Goal: Task Accomplishment & Management: Complete application form

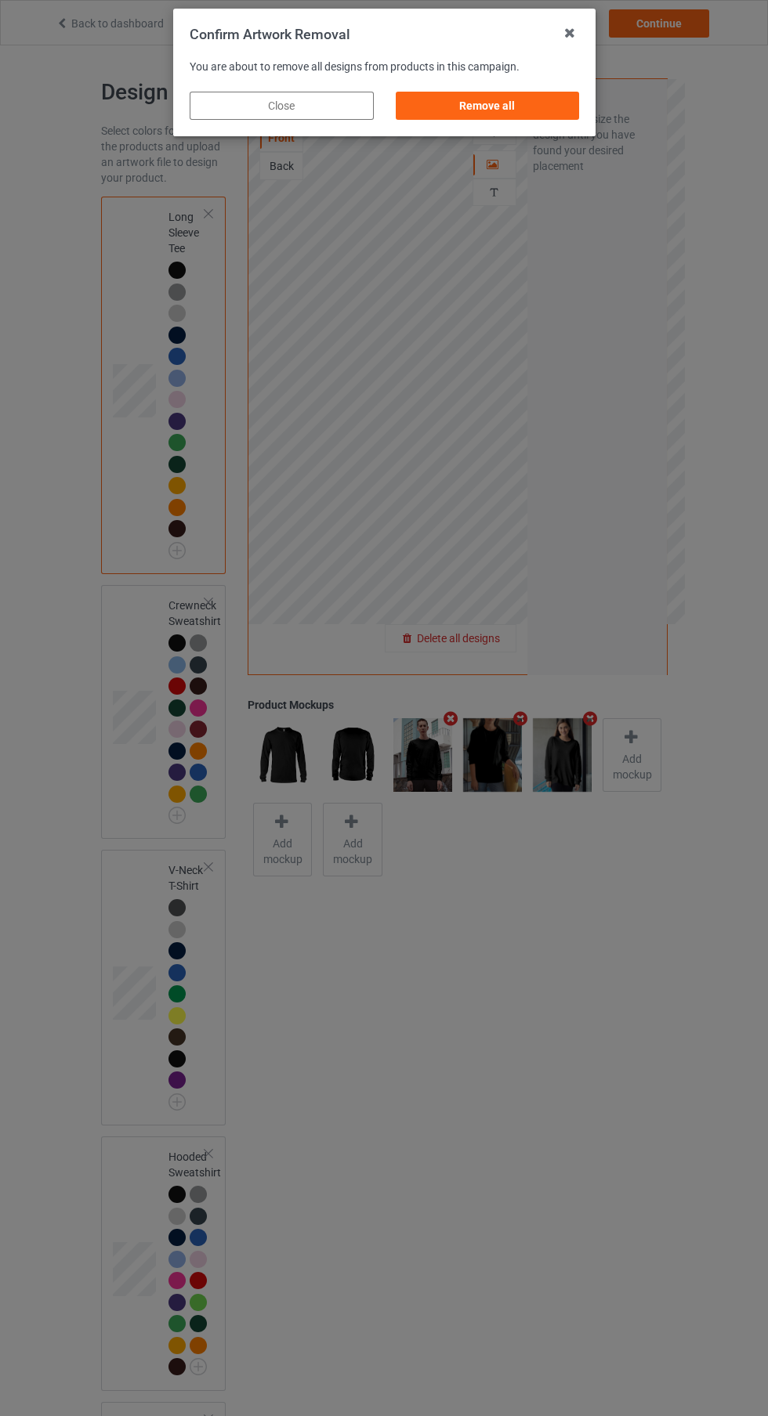
click at [519, 94] on div "Remove all" at bounding box center [487, 106] width 184 height 28
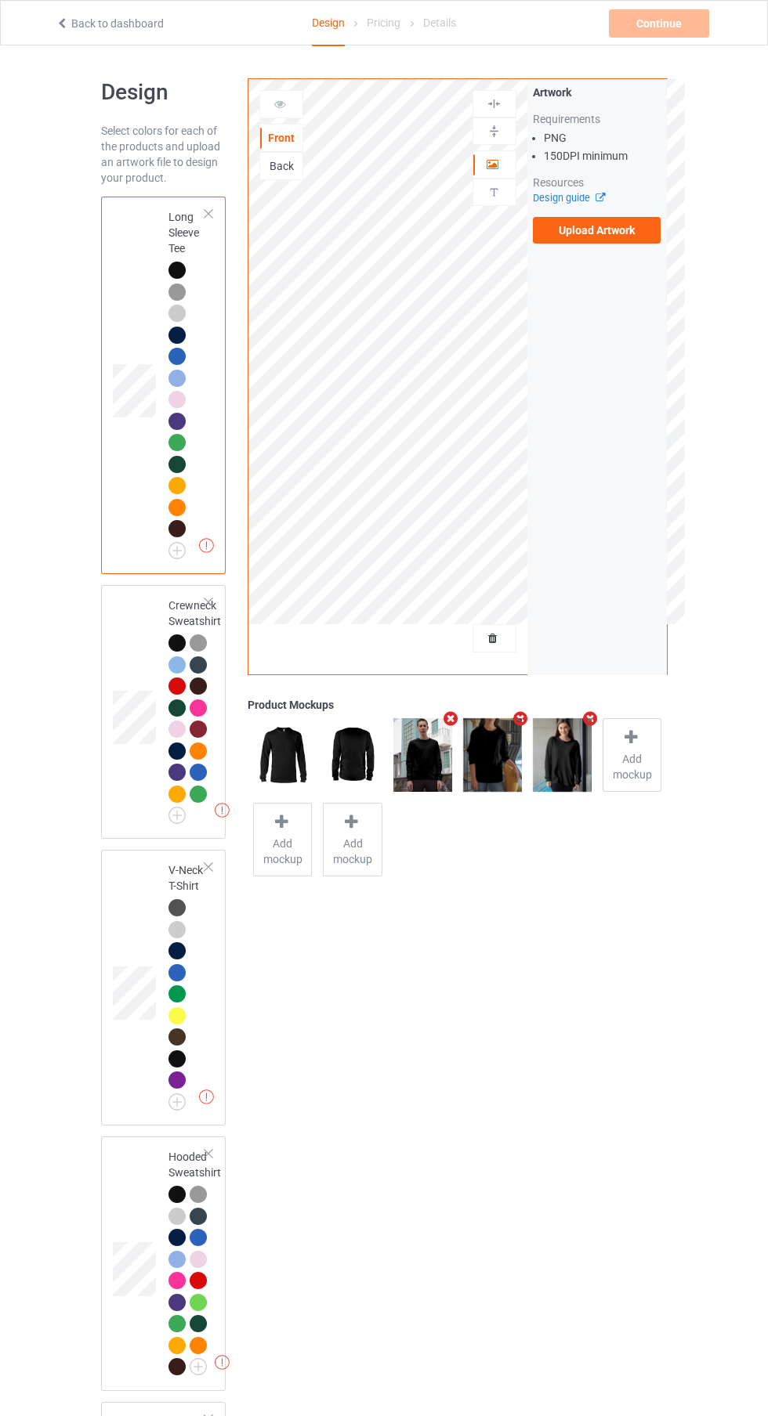
click at [612, 227] on label "Upload Artwork" at bounding box center [597, 230] width 128 height 27
click at [0, 0] on input "Upload Artwork" at bounding box center [0, 0] width 0 height 0
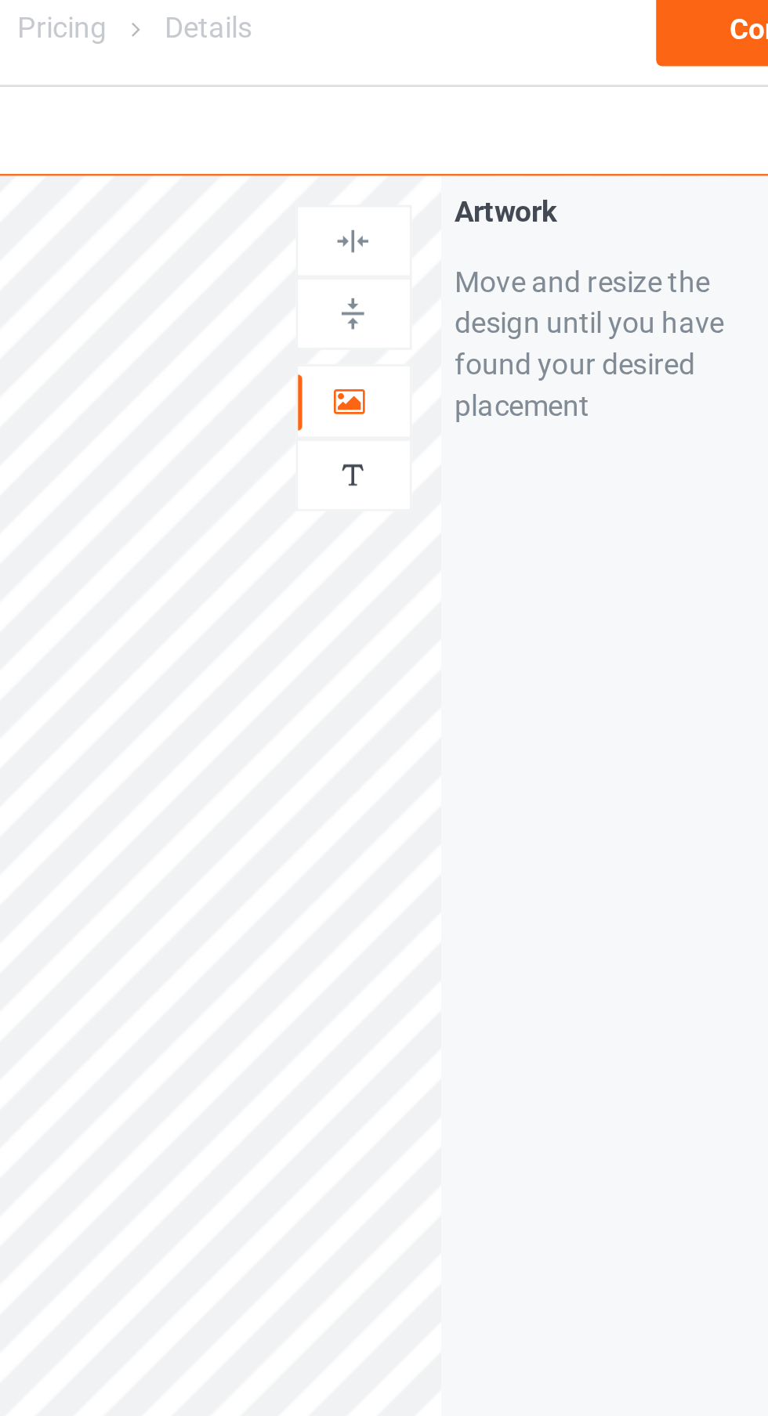
click at [499, 200] on img at bounding box center [493, 192] width 15 height 15
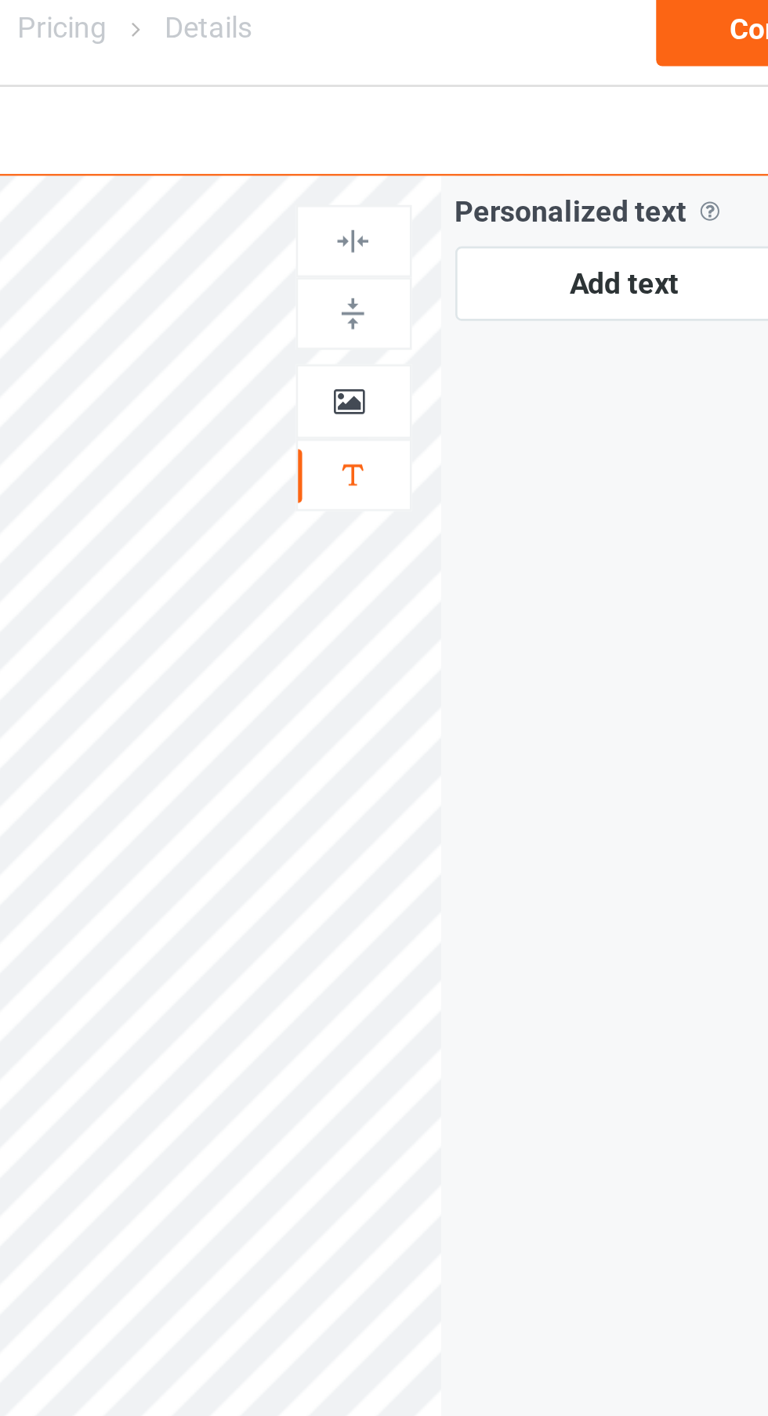
click at [503, 171] on div at bounding box center [494, 165] width 42 height 16
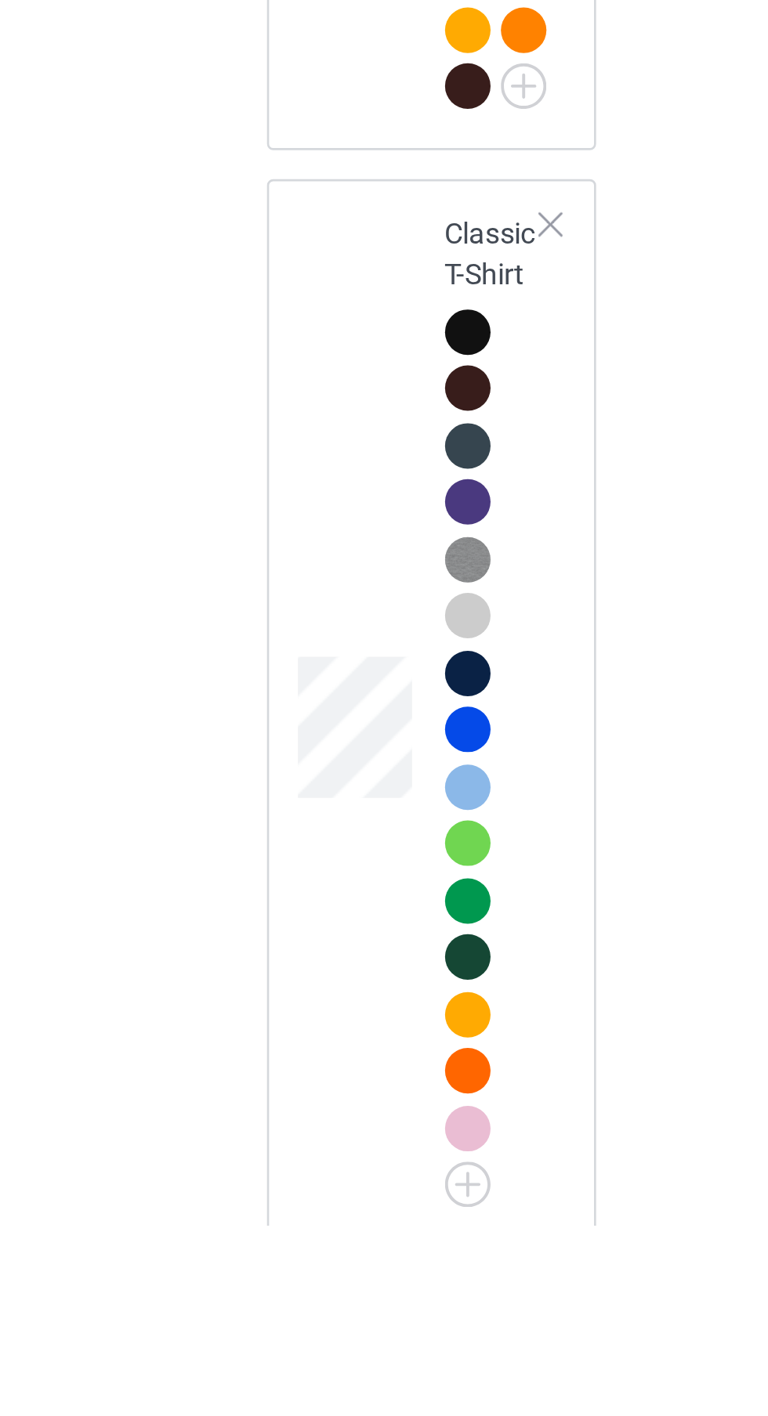
scroll to position [379, 0]
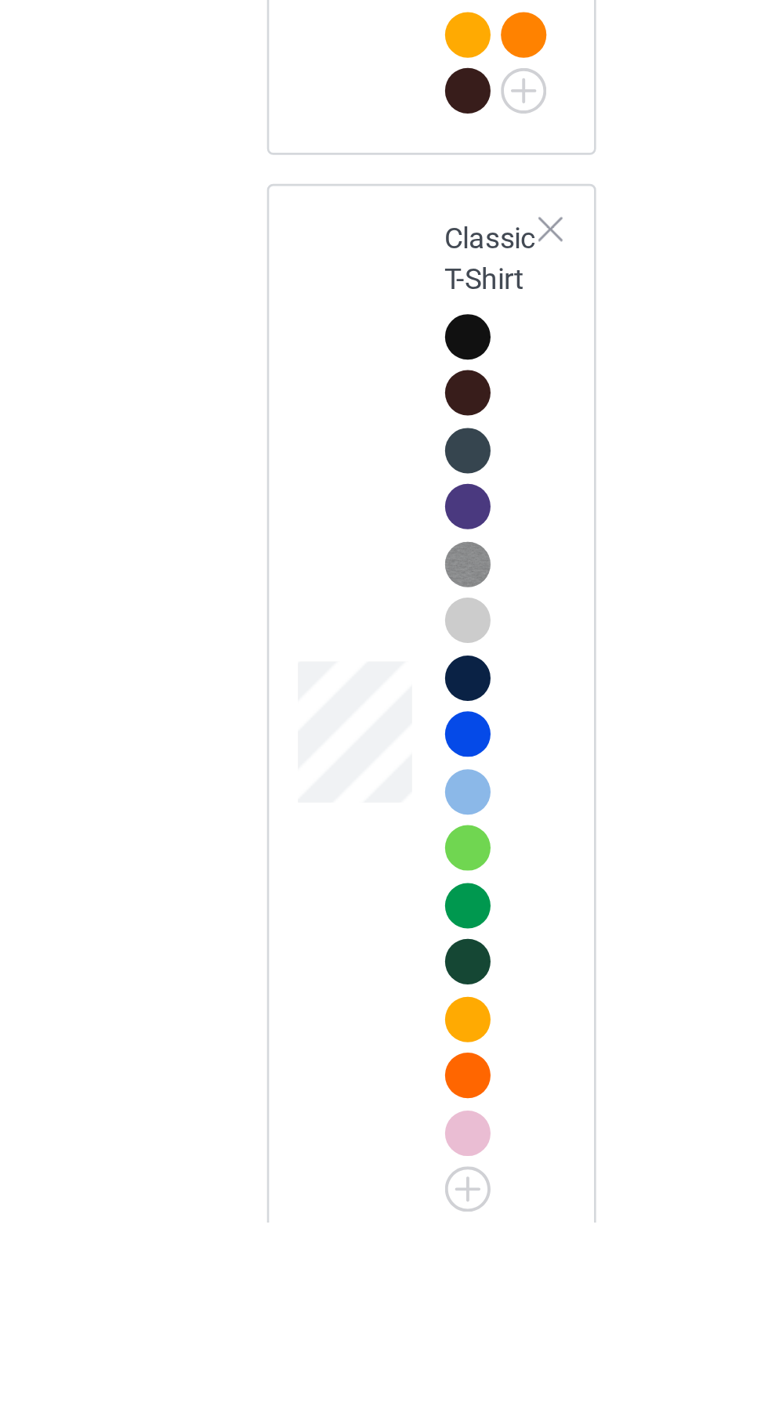
click at [0, 0] on img at bounding box center [0, 0] width 0 height 0
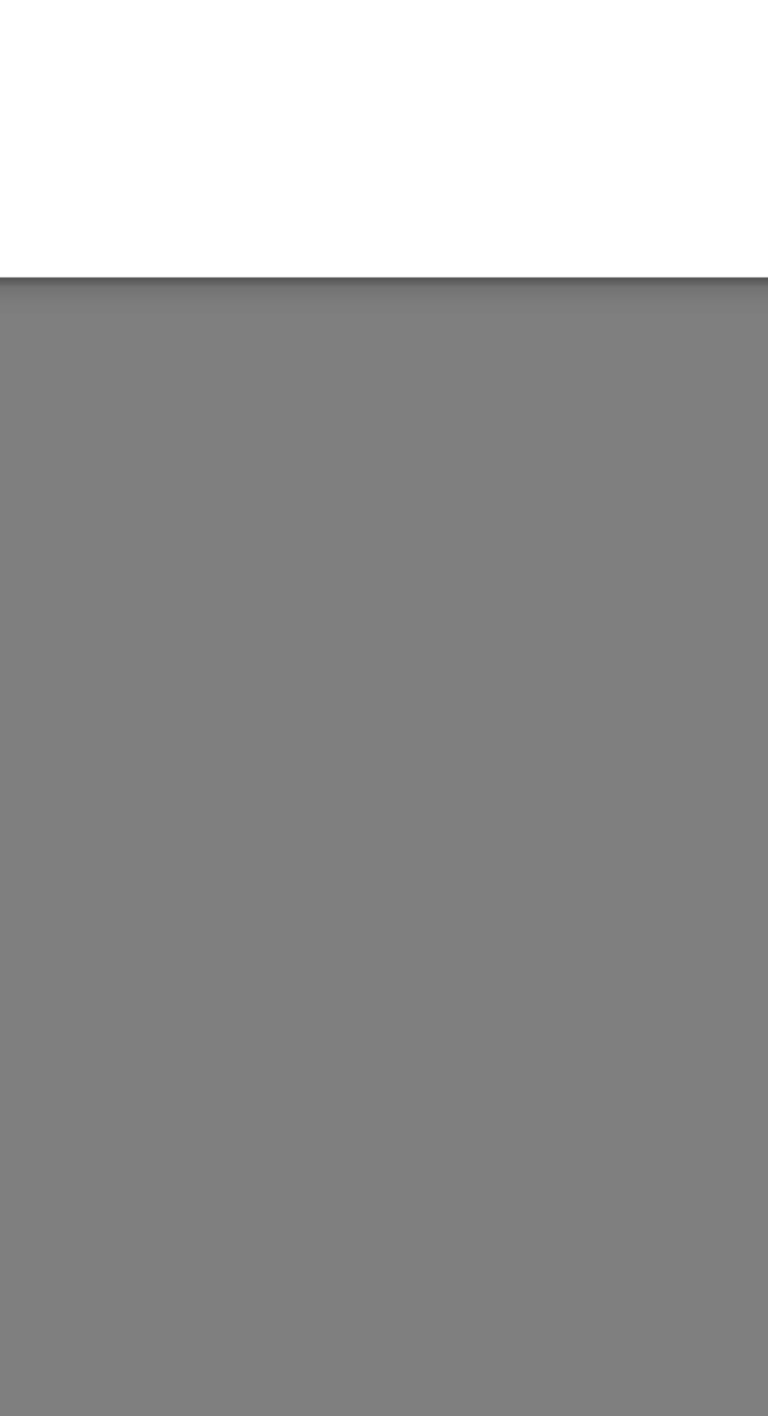
scroll to position [452, 0]
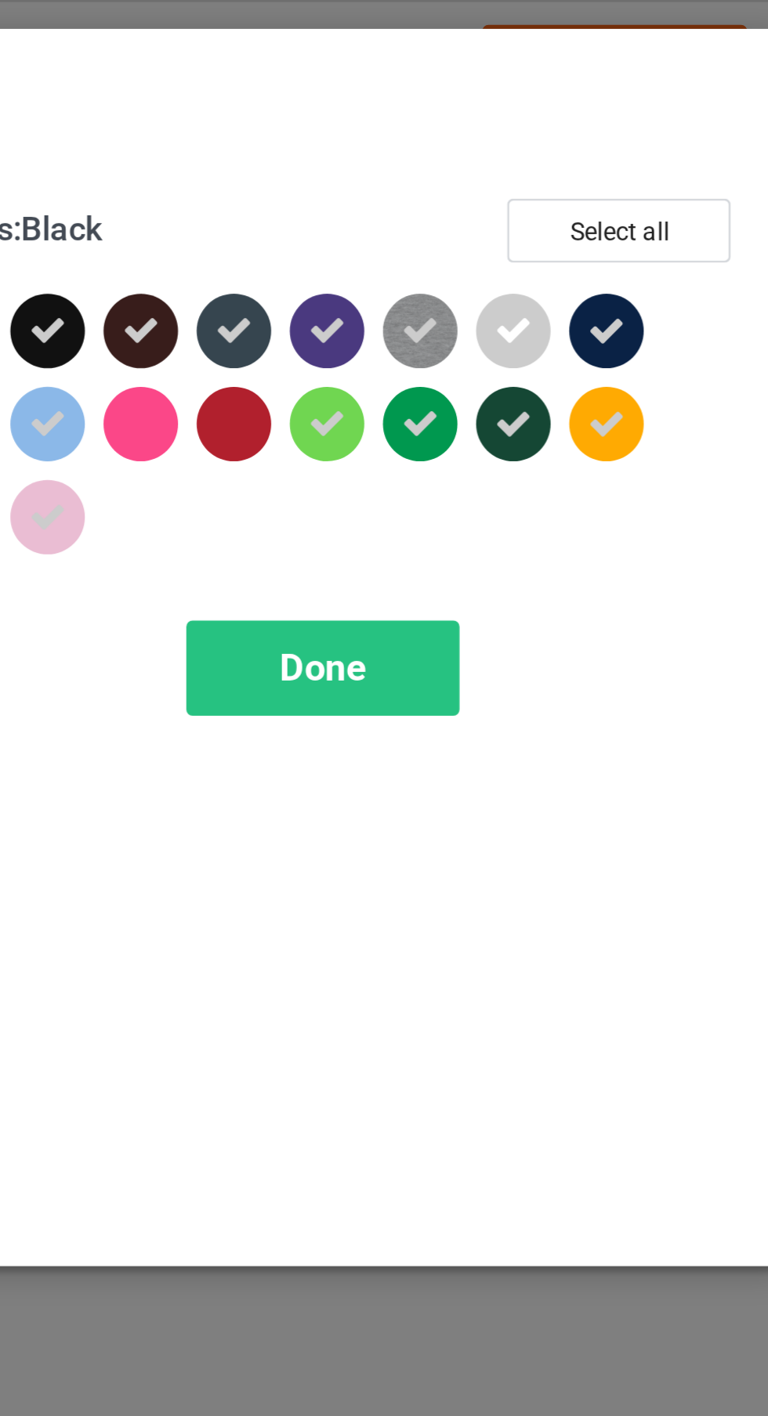
click at [659, 158] on icon at bounding box center [656, 161] width 14 height 14
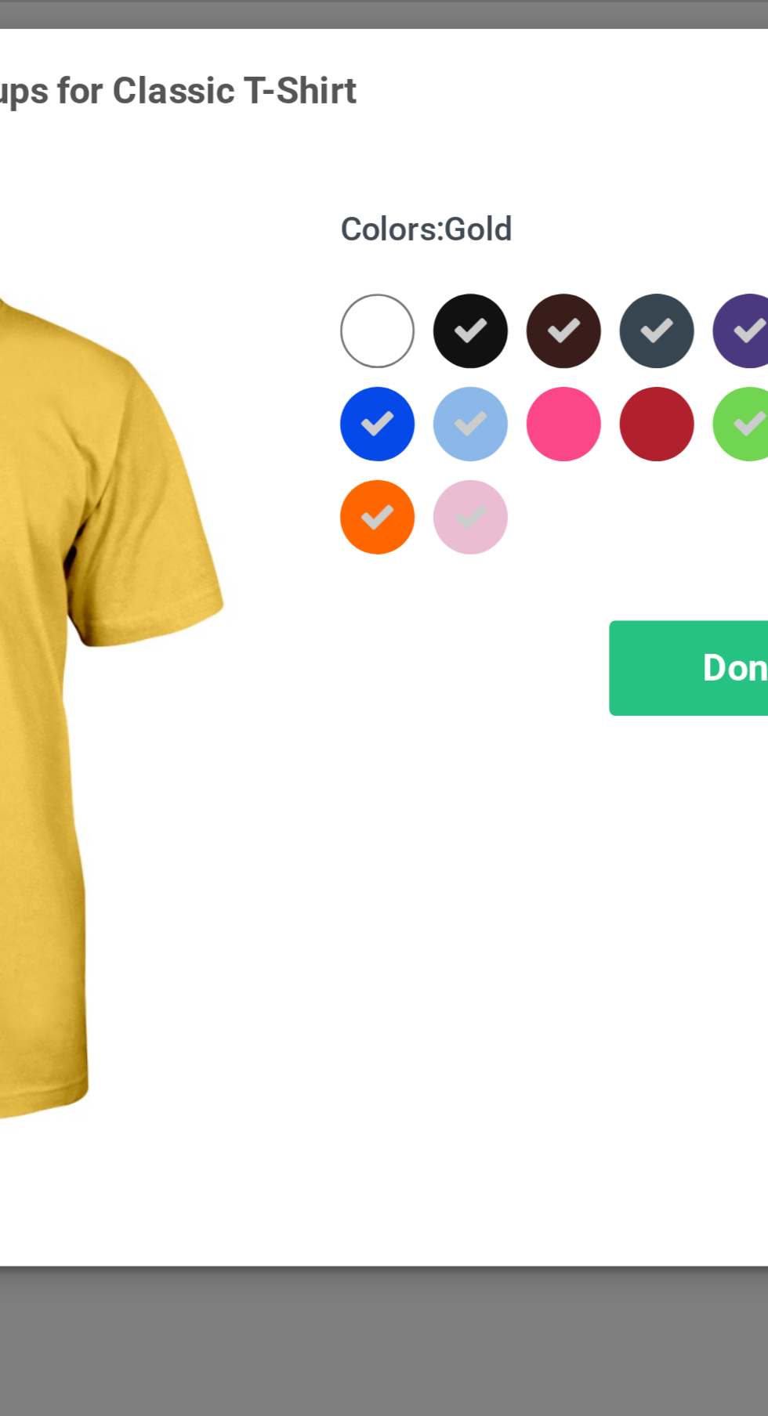
click at [414, 120] on div at bounding box center [409, 125] width 28 height 28
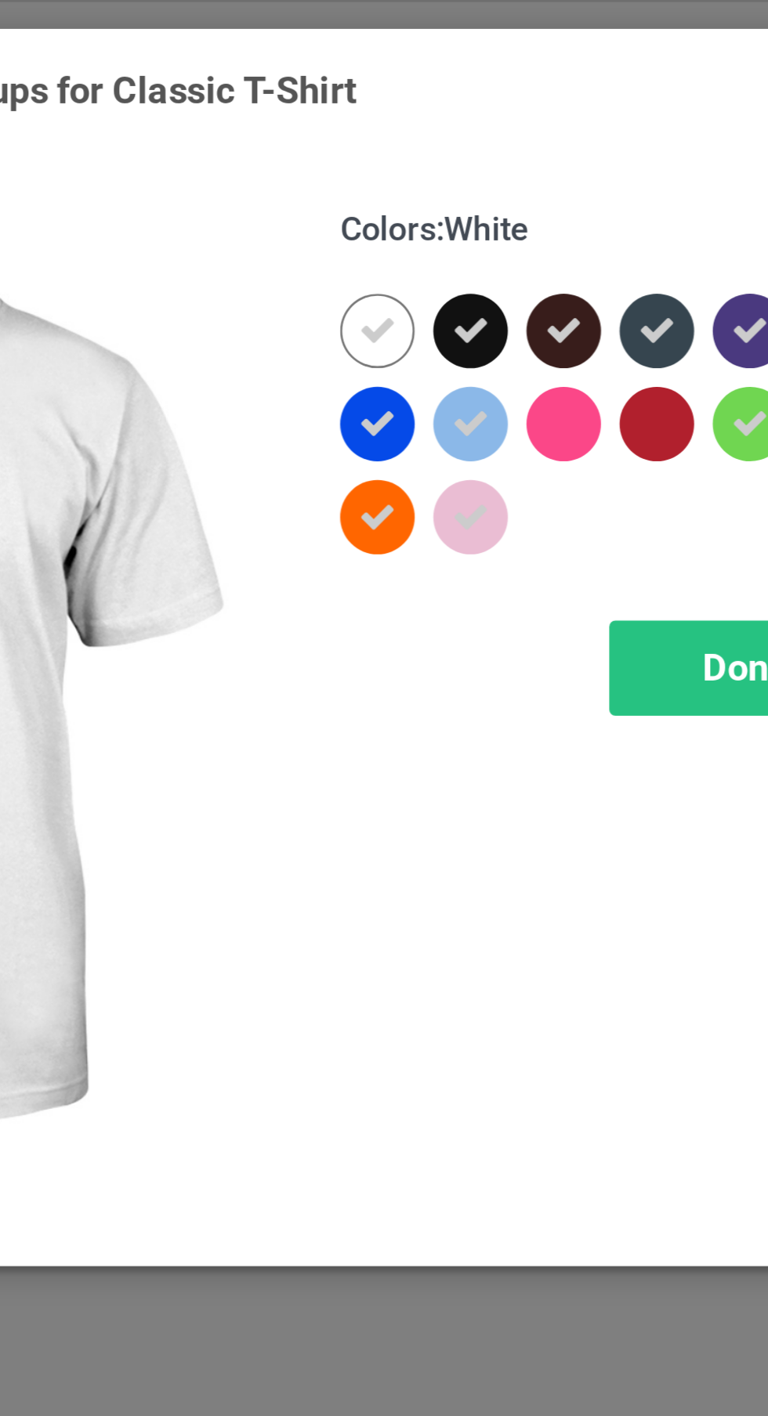
click at [462, 374] on div "Colors : White Select all Done" at bounding box center [550, 269] width 332 height 410
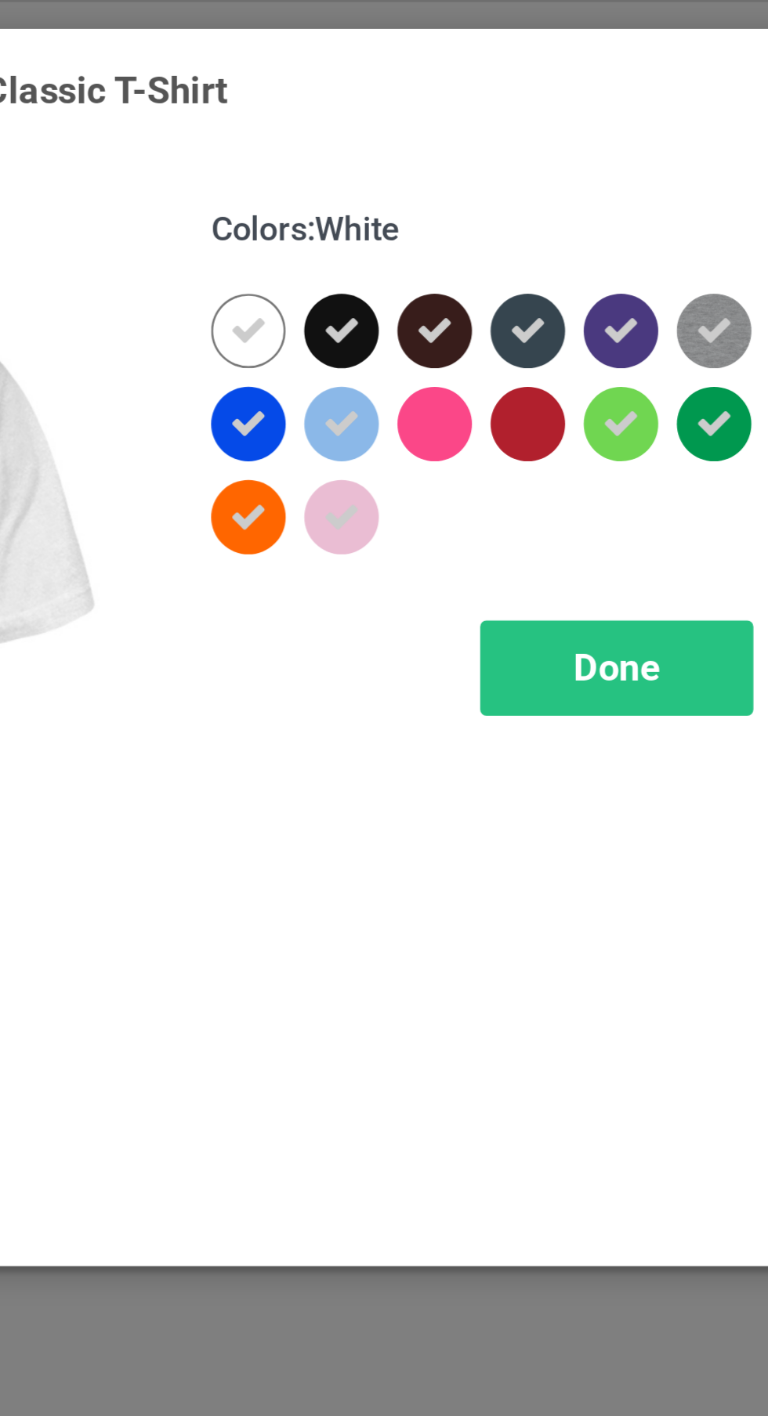
click at [559, 247] on span "Done" at bounding box center [548, 252] width 33 height 16
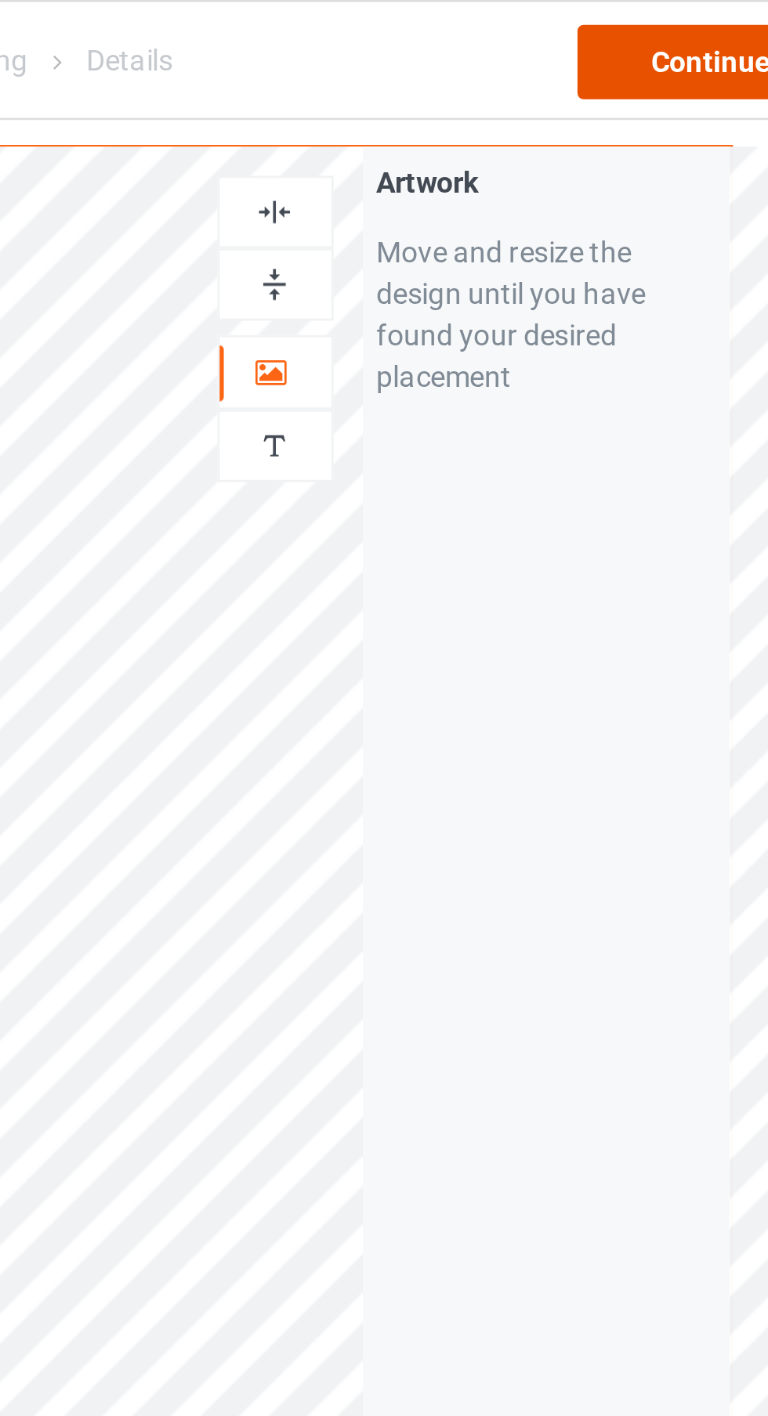
click at [645, 16] on div "Continue" at bounding box center [659, 23] width 100 height 28
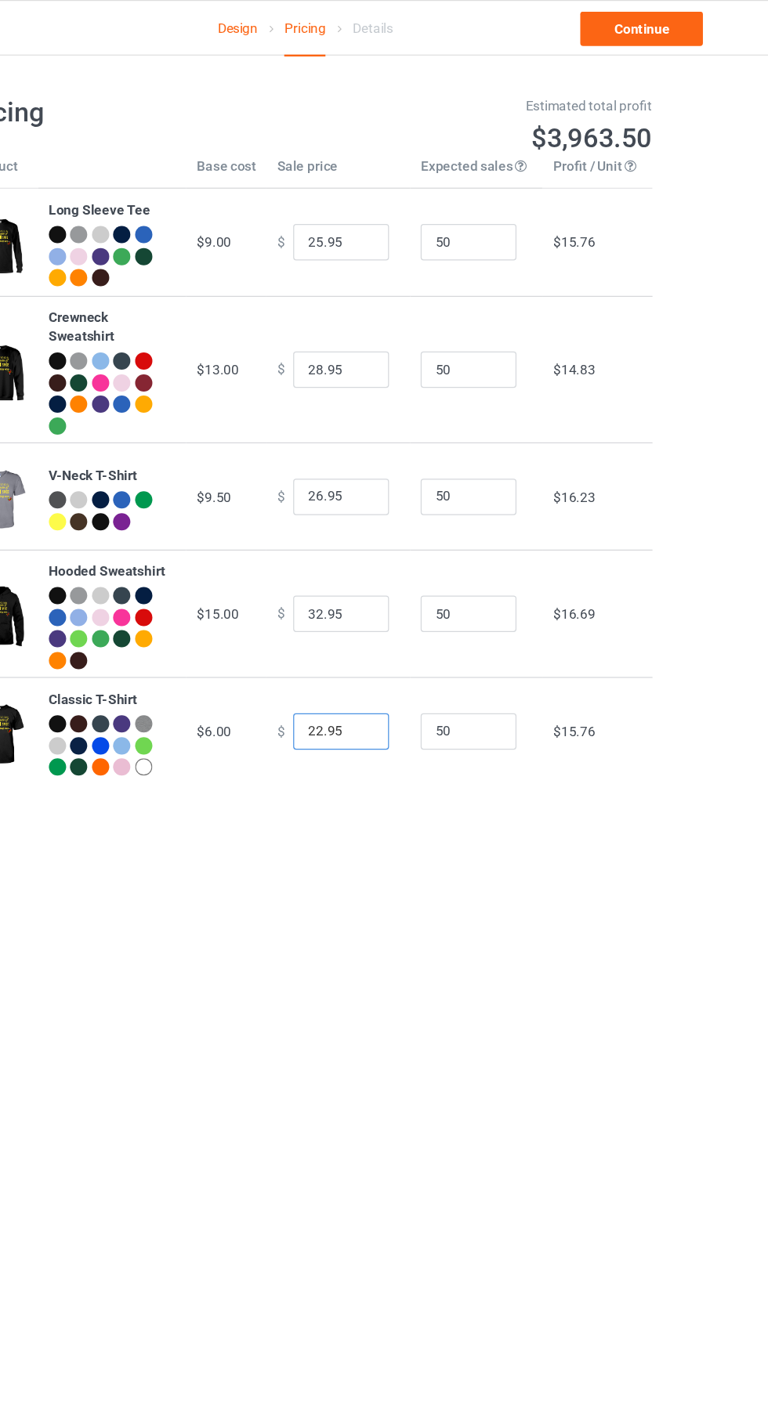
click at [386, 599] on input "22.95" at bounding box center [413, 599] width 78 height 30
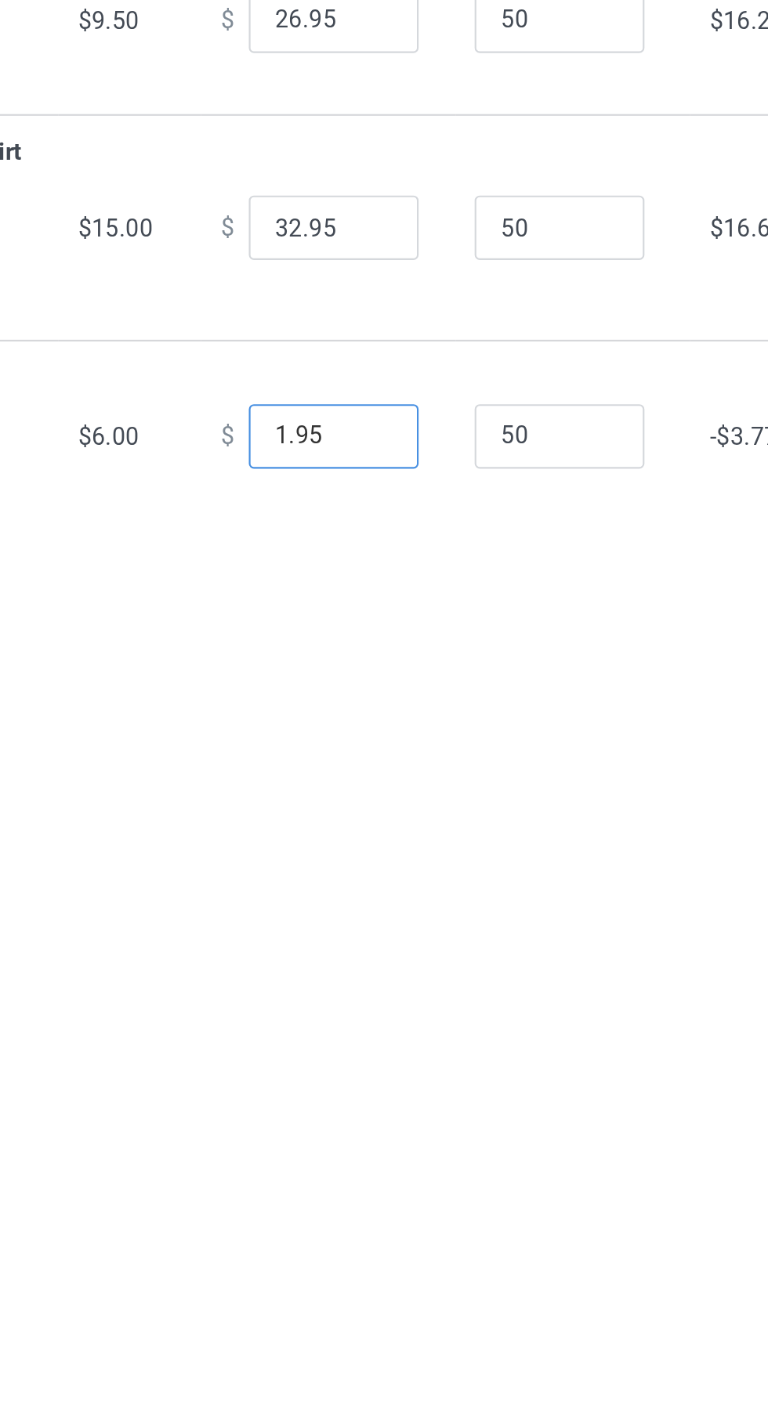
type input "18.95"
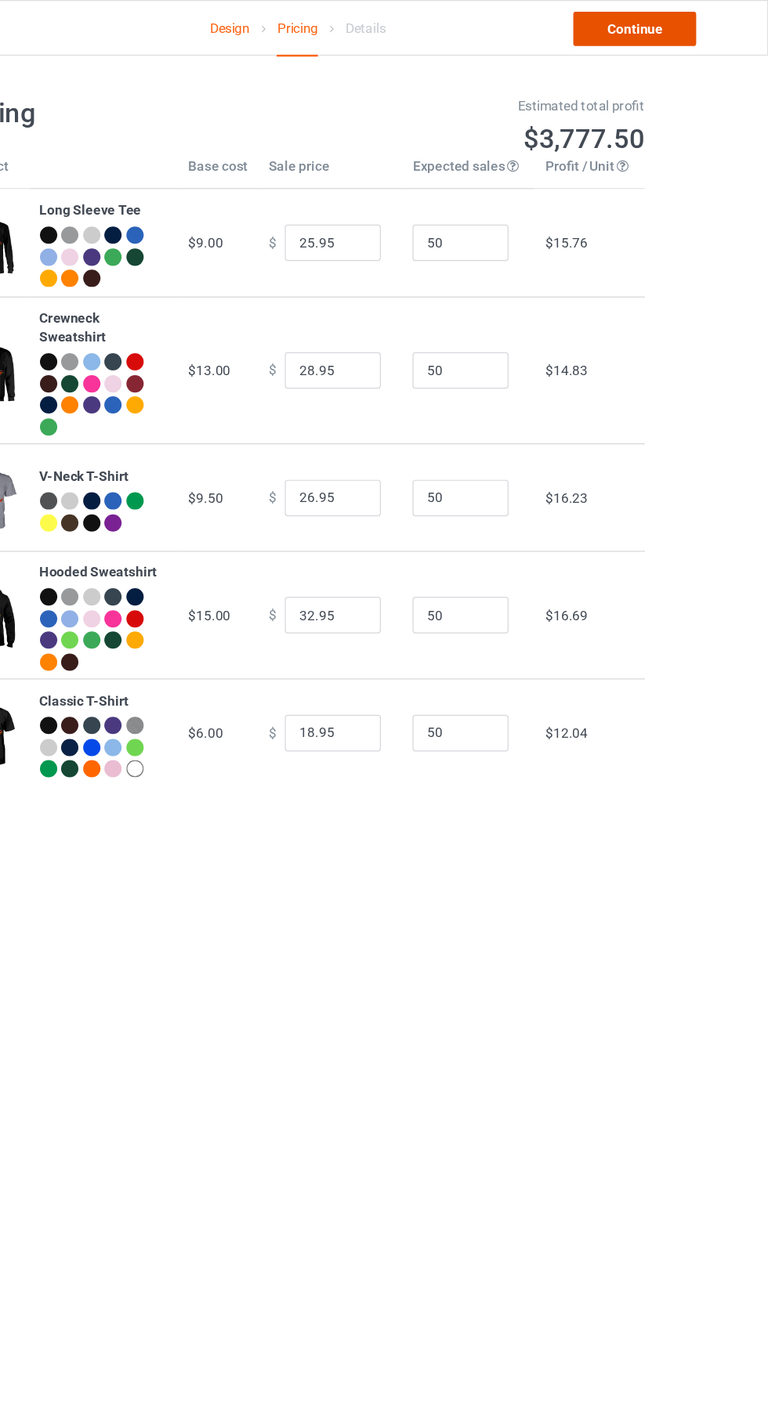
click at [663, 29] on link "Continue" at bounding box center [659, 23] width 100 height 28
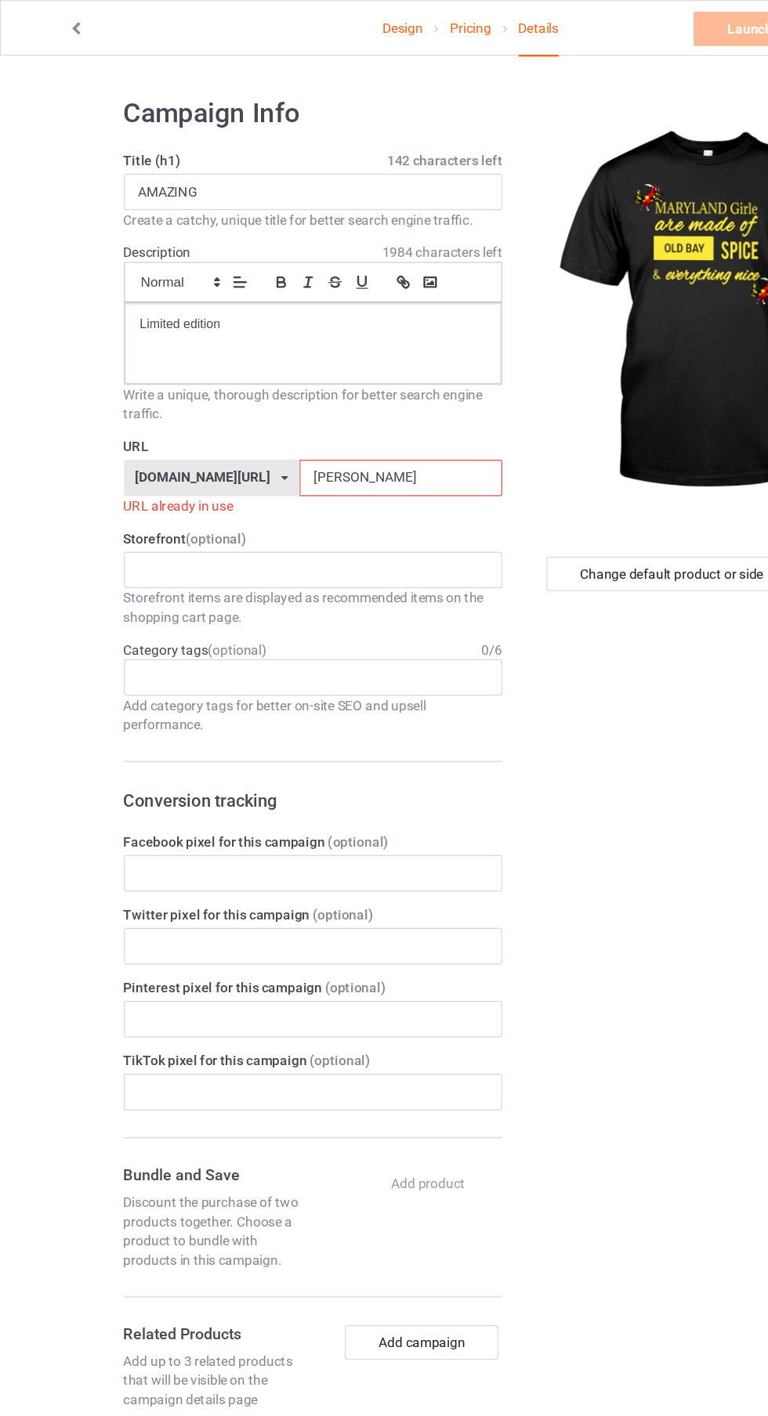
click at [355, 394] on input "[PERSON_NAME]" at bounding box center [326, 390] width 165 height 30
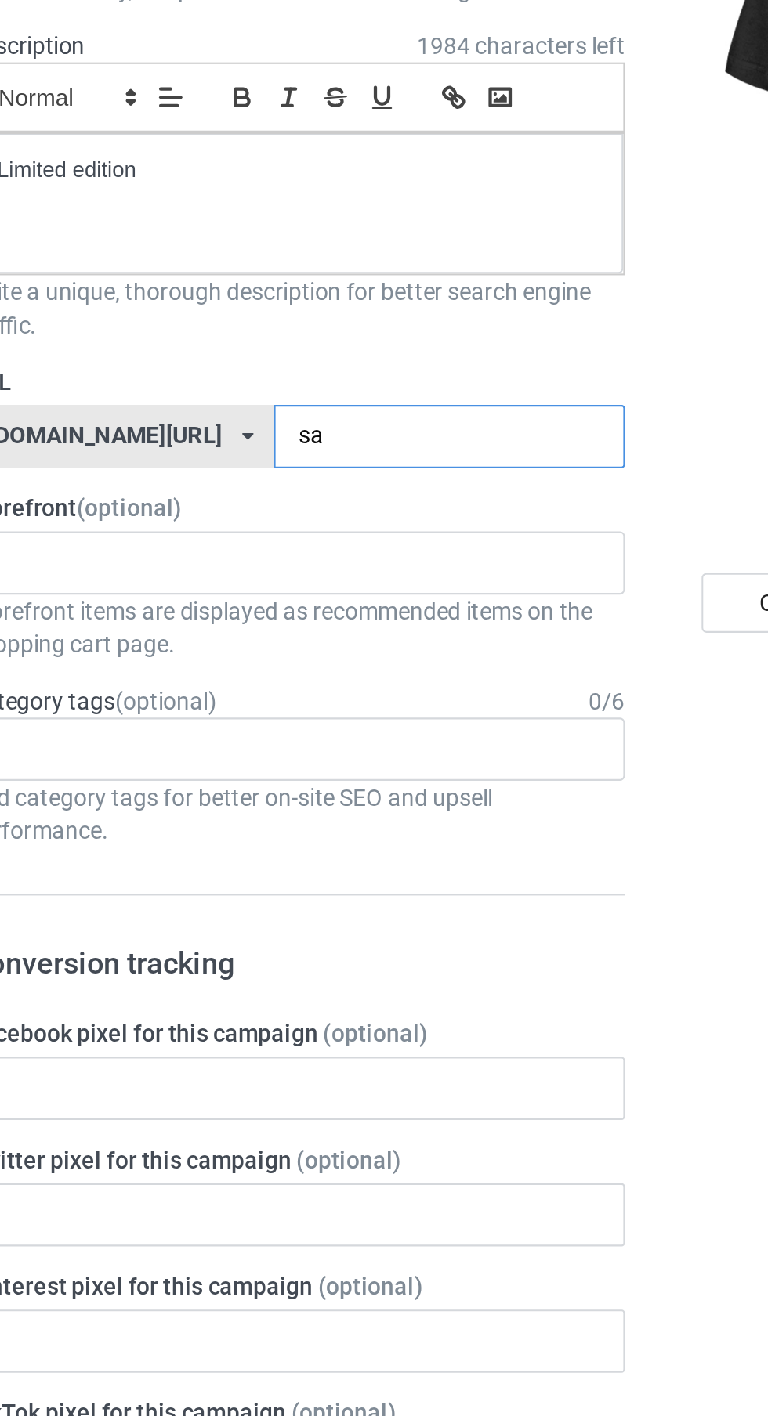
type input "s"
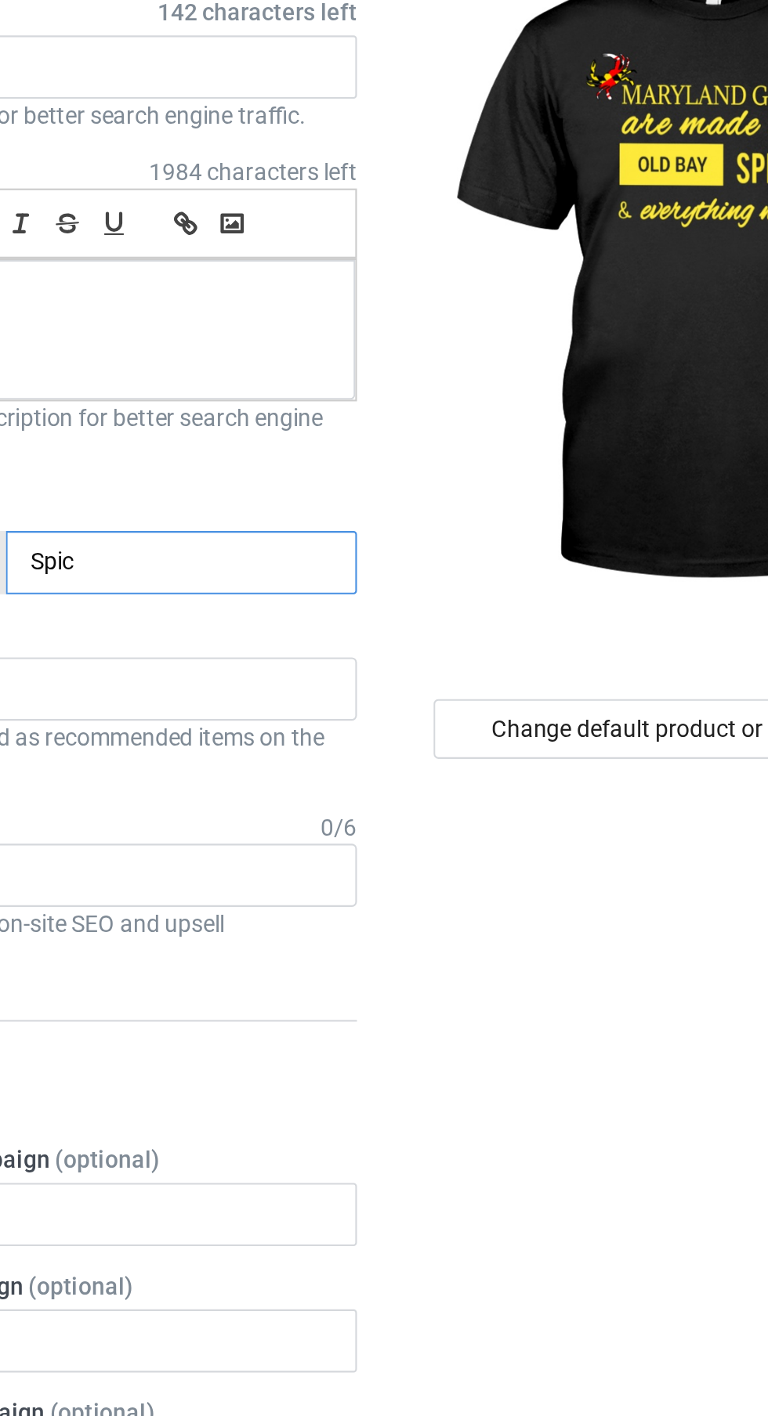
type input "Spice"
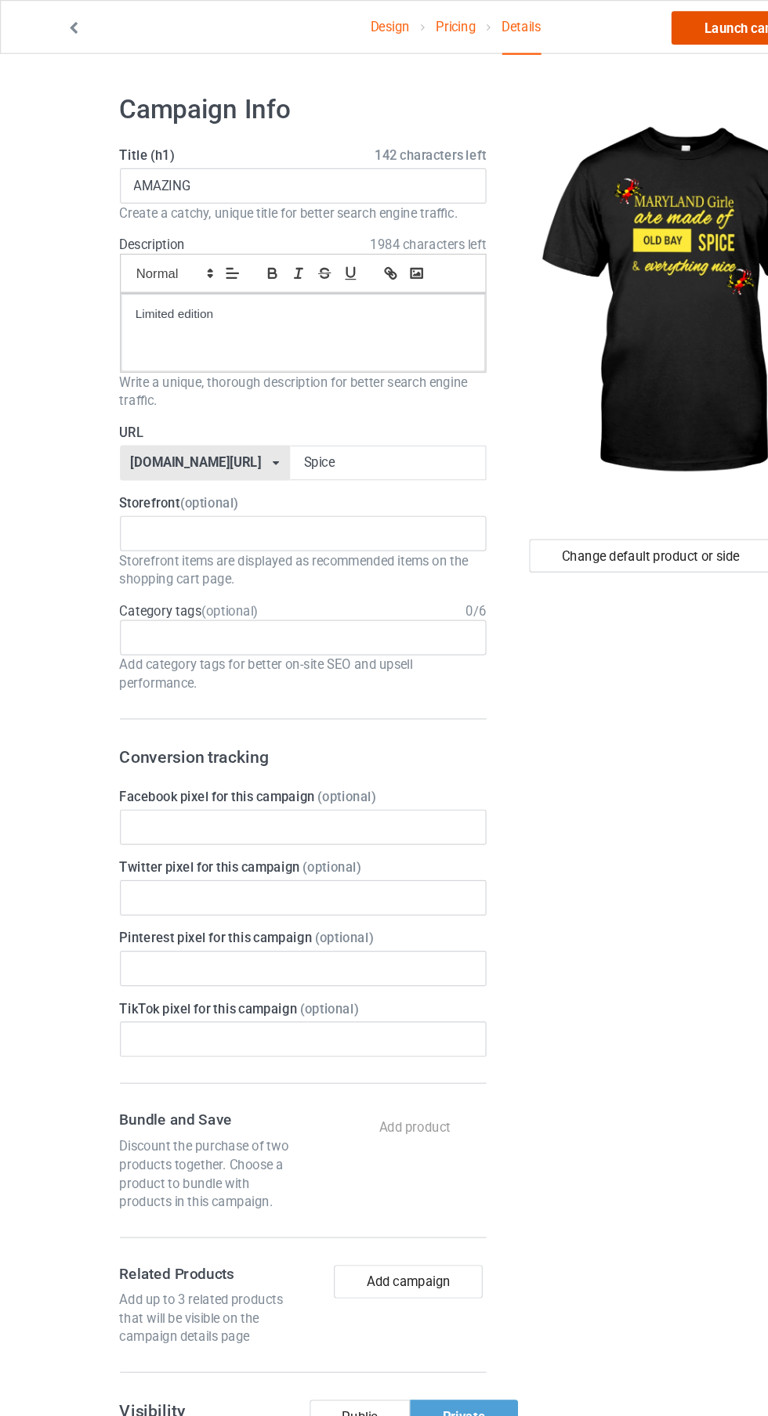
click at [591, 32] on link "Launch campaign" at bounding box center [637, 23] width 143 height 28
